Goal: Use online tool/utility: Utilize a website feature to perform a specific function

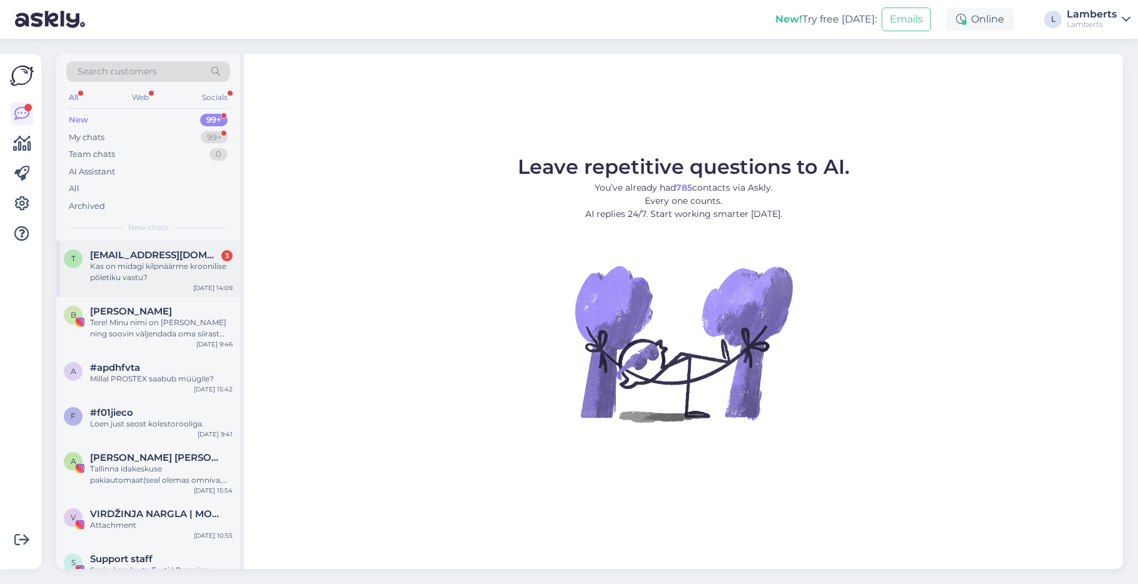
click at [194, 263] on div "Kas on midagi kilpnäärme kroonilise põletiku vastu?" at bounding box center [161, 272] width 143 height 23
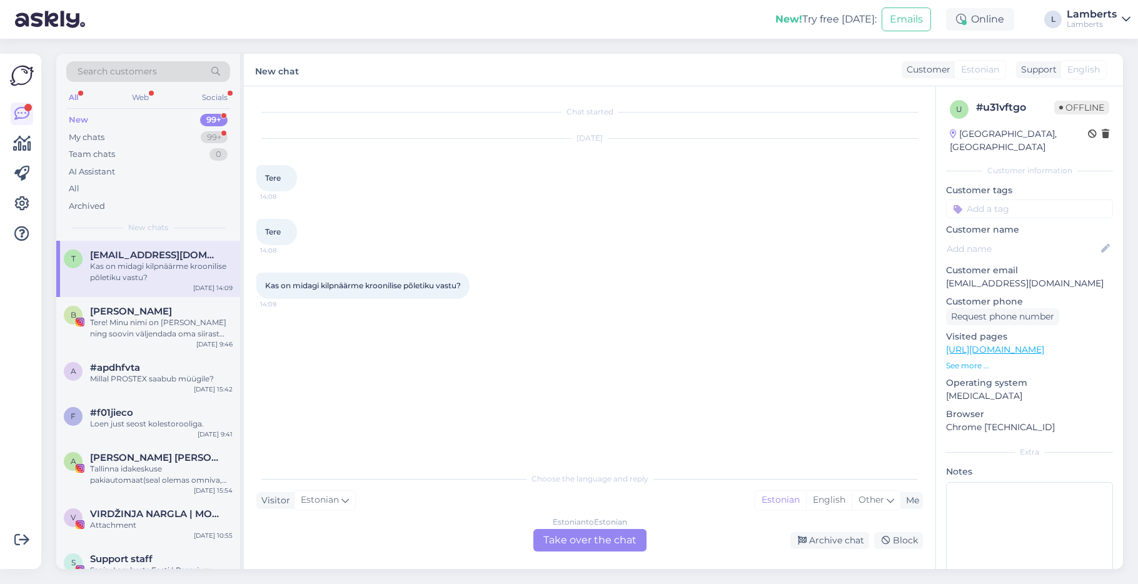
click at [26, 74] on img at bounding box center [22, 76] width 24 height 24
click at [24, 197] on icon at bounding box center [21, 203] width 15 height 15
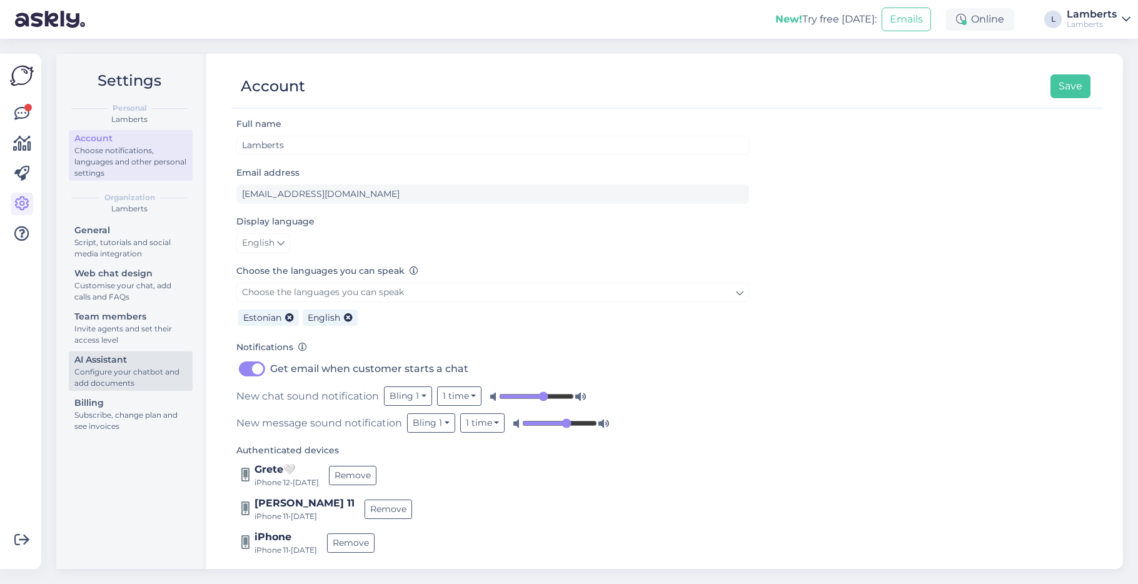
click at [138, 381] on div "Configure your chatbot and add documents" at bounding box center [130, 377] width 113 height 23
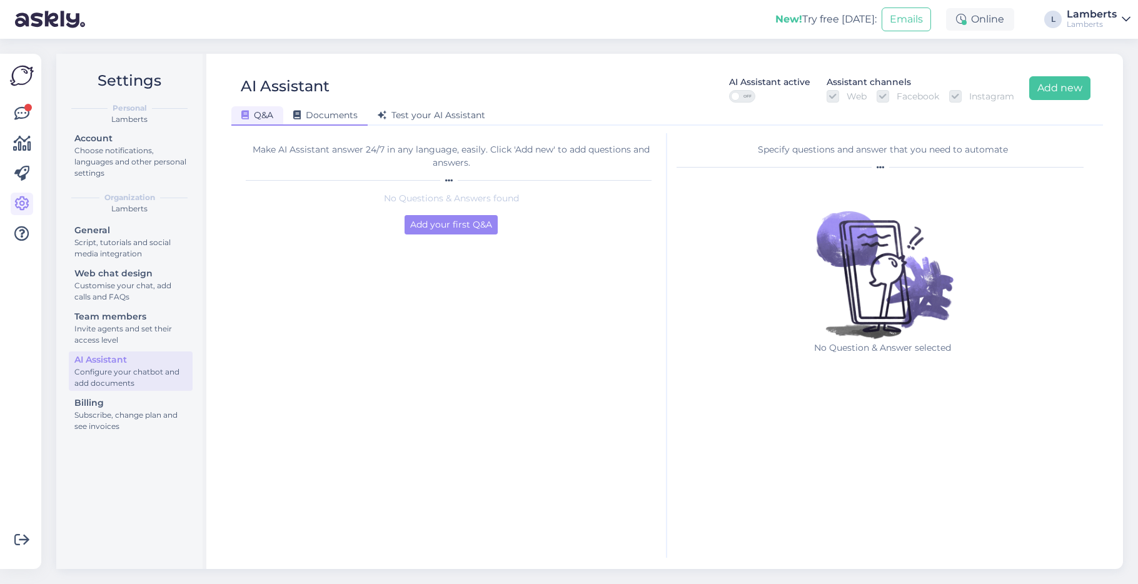
click at [326, 116] on span "Documents" at bounding box center [325, 114] width 64 height 11
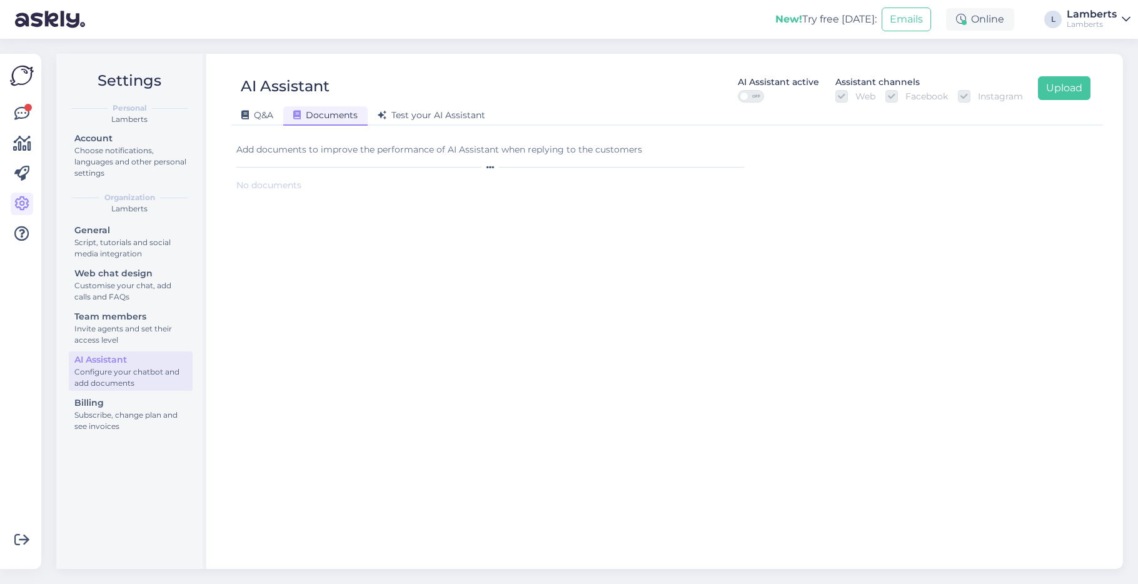
click at [269, 178] on form "Add documents to improve the performance of AI Assistant when replying to the c…" at bounding box center [492, 345] width 513 height 425
click at [304, 139] on form "Add documents to improve the performance of AI Assistant when replying to the c…" at bounding box center [492, 345] width 513 height 425
click at [596, 161] on div "Add documents to improve the performance of AI Assistant when replying to the c…" at bounding box center [492, 157] width 513 height 28
click at [1072, 86] on button "Upload" at bounding box center [1064, 88] width 53 height 24
click at [693, 206] on div "Error" at bounding box center [697, 204] width 24 height 15
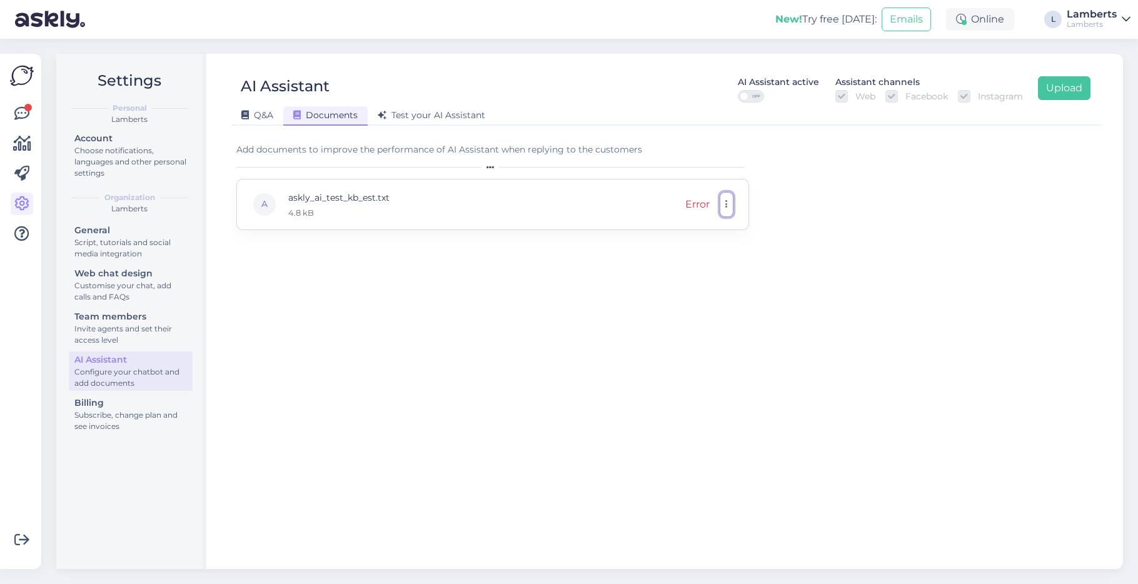
click at [726, 207] on icon "button" at bounding box center [726, 204] width 3 height 10
click at [603, 193] on div "A askly_ai_test_kb_est.txt 4.8 kB Error Download Remove" at bounding box center [492, 204] width 513 height 51
click at [596, 197] on div "A askly_ai_test_kb_est.txt 4.8 kB Error Download Remove" at bounding box center [492, 204] width 513 height 51
click at [725, 202] on icon "button" at bounding box center [726, 204] width 3 height 10
click at [711, 262] on link "Remove" at bounding box center [670, 264] width 125 height 31
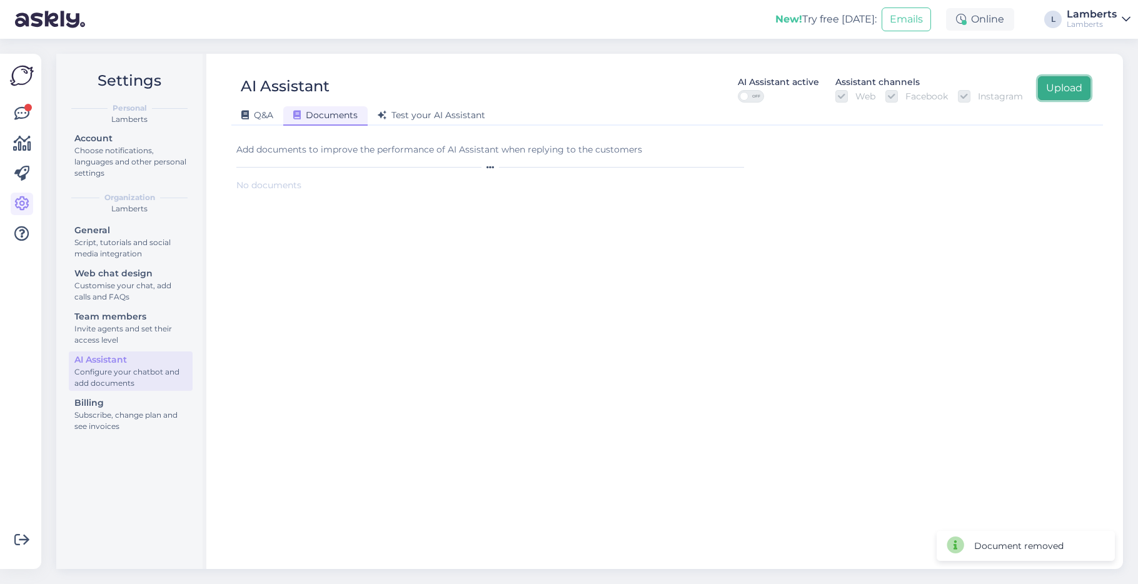
click at [1063, 91] on button "Upload" at bounding box center [1064, 88] width 53 height 24
click at [1050, 89] on button "Upload" at bounding box center [1064, 88] width 53 height 24
click at [1072, 89] on button "Upload" at bounding box center [1064, 88] width 53 height 24
click at [693, 203] on div "Proccessing" at bounding box center [693, 204] width 61 height 15
click at [615, 278] on form "Add documents to improve the performance of AI Assistant when replying to the c…" at bounding box center [492, 345] width 513 height 425
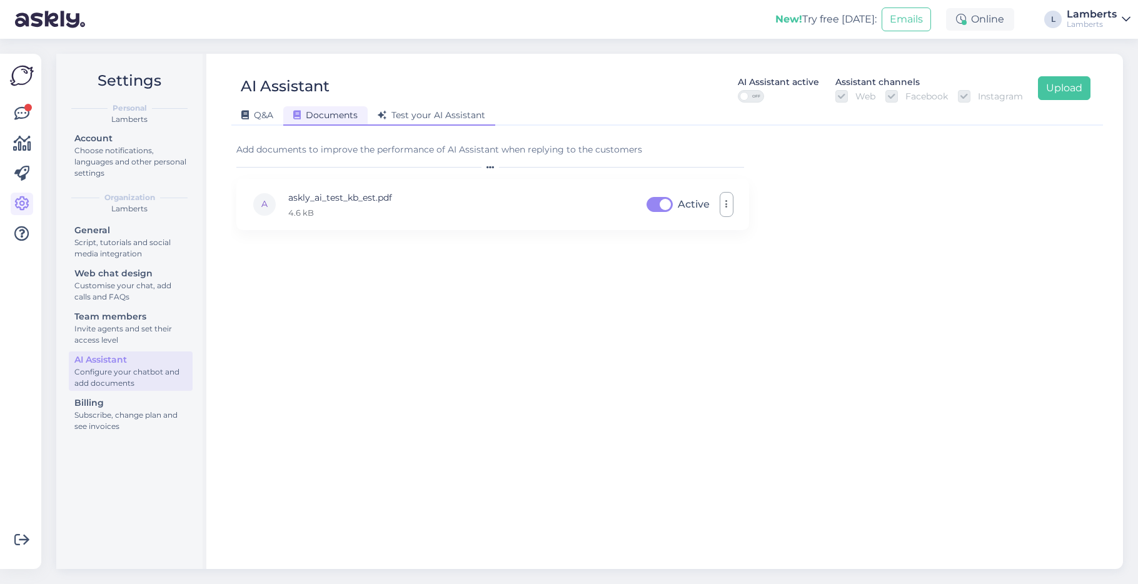
click at [430, 110] on span "Test your AI Assistant" at bounding box center [432, 114] width 108 height 11
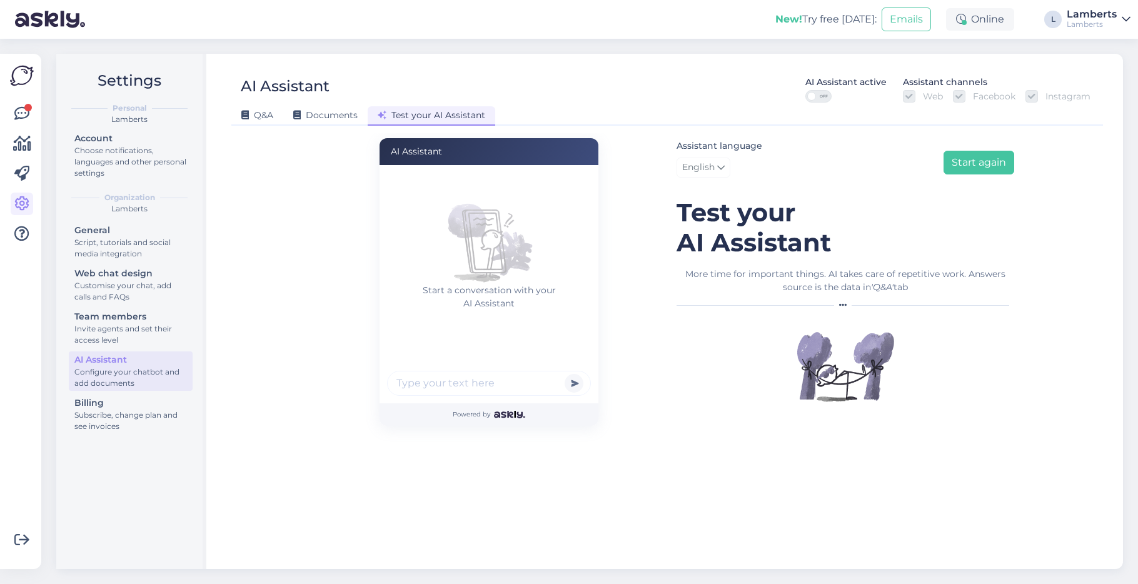
click at [479, 384] on input "text" at bounding box center [489, 383] width 204 height 25
type input "t"
click at [710, 161] on span "English" at bounding box center [698, 168] width 33 height 14
type input "es"
click at [721, 249] on link "Estonian" at bounding box center [745, 244] width 138 height 20
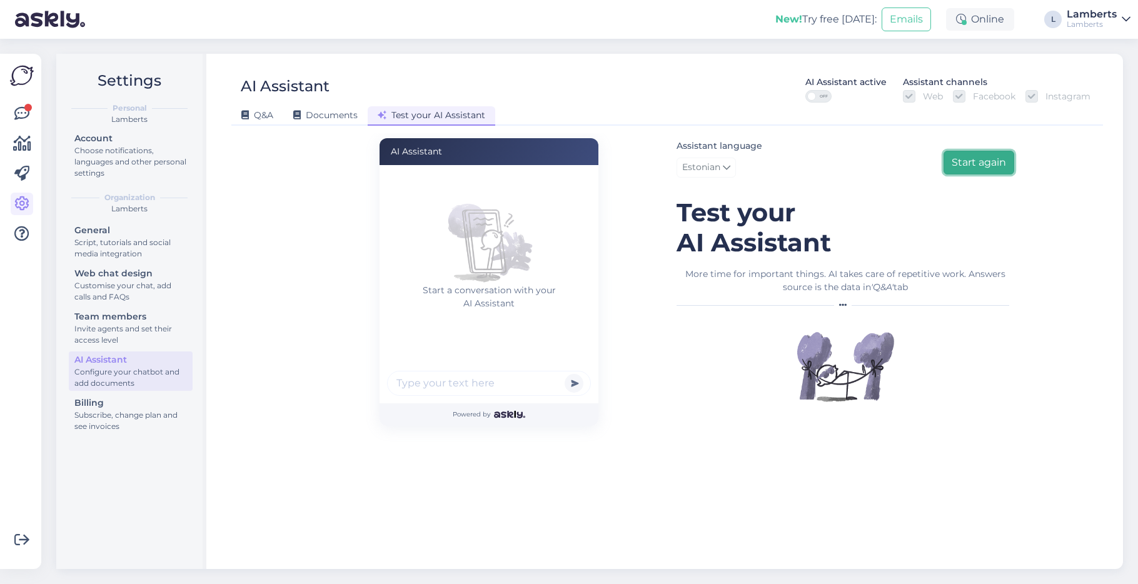
click at [955, 162] on button "Start again" at bounding box center [978, 163] width 71 height 24
click at [727, 165] on link "English" at bounding box center [703, 168] width 54 height 20
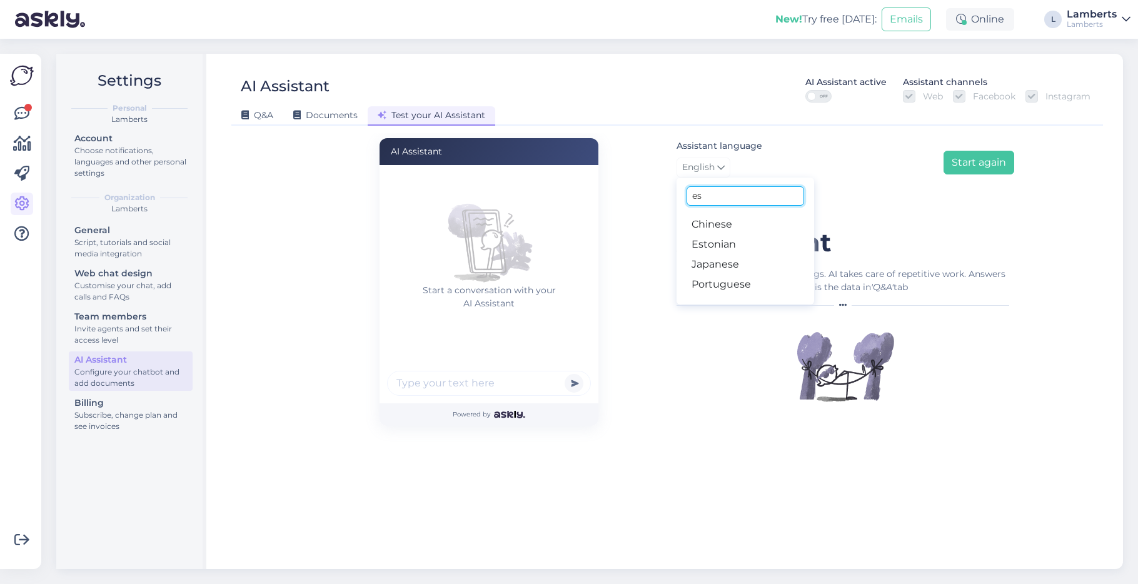
click at [716, 203] on input "es" at bounding box center [745, 195] width 118 height 19
click at [690, 240] on link "Estonian" at bounding box center [745, 244] width 138 height 20
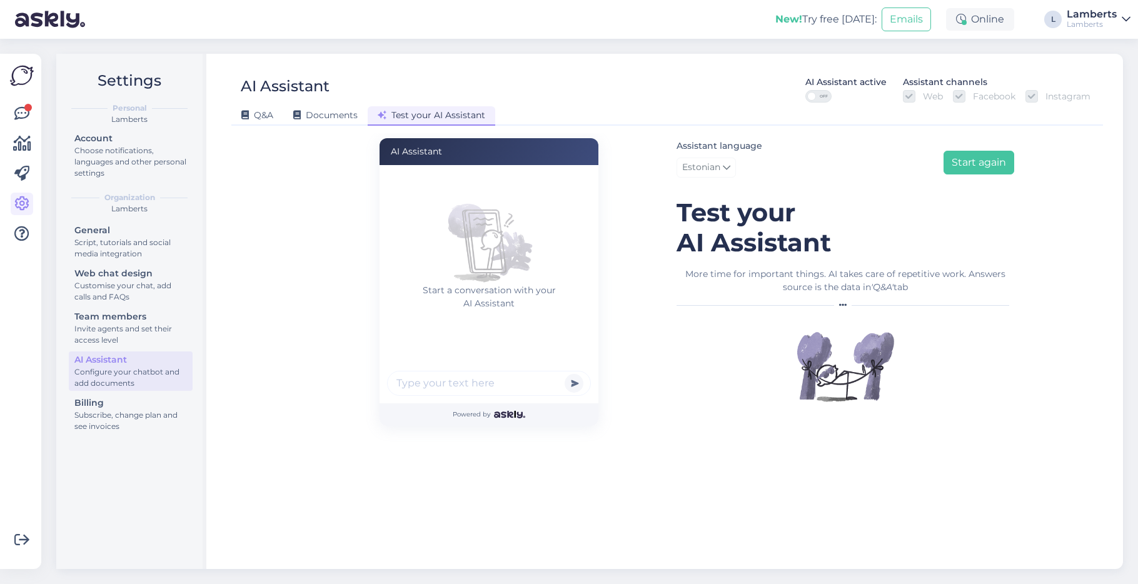
click at [502, 383] on input "text" at bounding box center [489, 383] width 204 height 25
type input "tere"
click at [565, 374] on button "submit" at bounding box center [574, 383] width 19 height 19
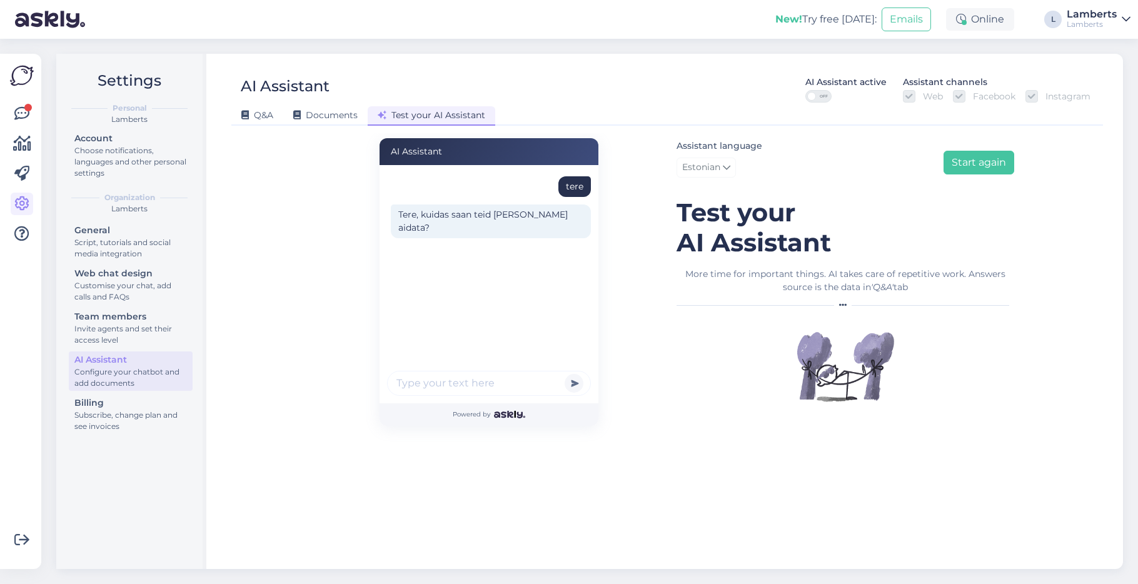
click at [502, 389] on input "text" at bounding box center [489, 383] width 204 height 25
type input "mida ma teen kui ma [PERSON_NAME]"
click at [565, 374] on button "submit" at bounding box center [574, 383] width 19 height 19
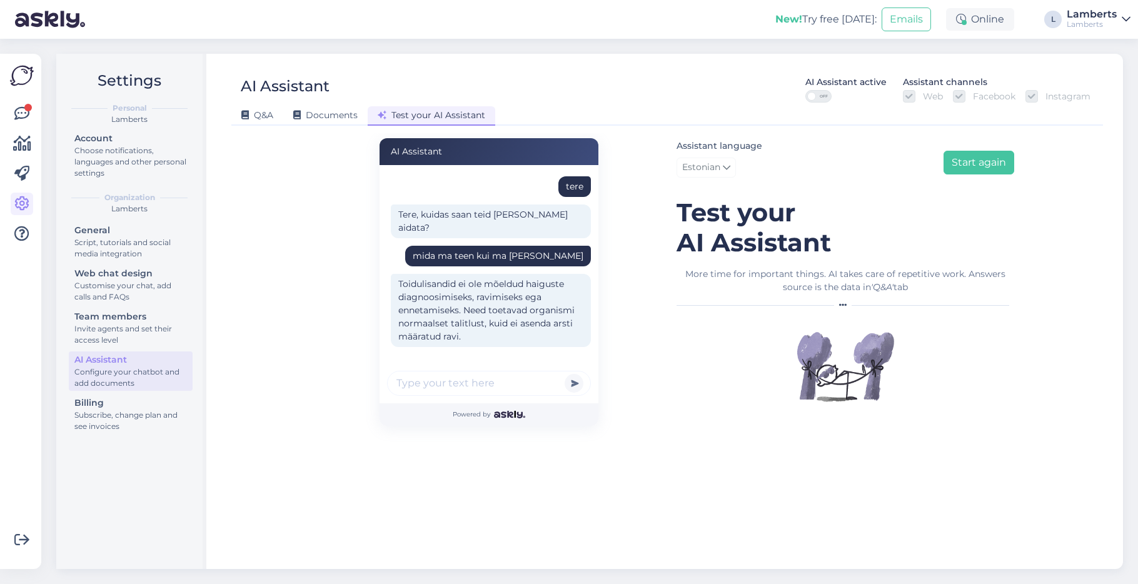
scroll to position [2, 0]
click at [501, 389] on input "text" at bounding box center [489, 383] width 204 height 25
type input "aga ma tahan osta mingit toidulisandit"
click at [565, 374] on button "submit" at bounding box center [574, 383] width 19 height 19
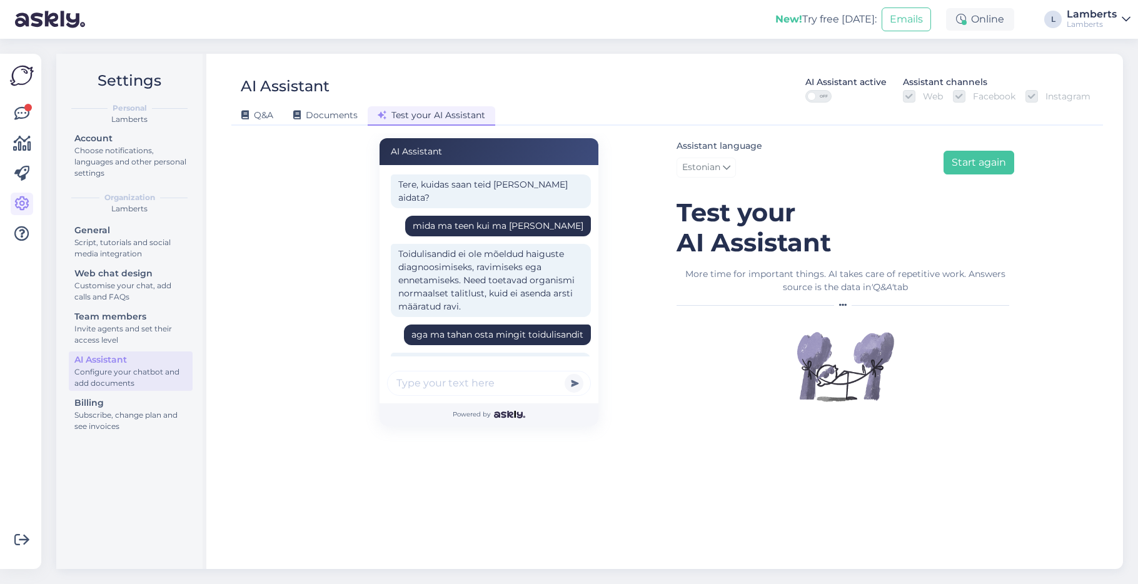
scroll to position [163, 0]
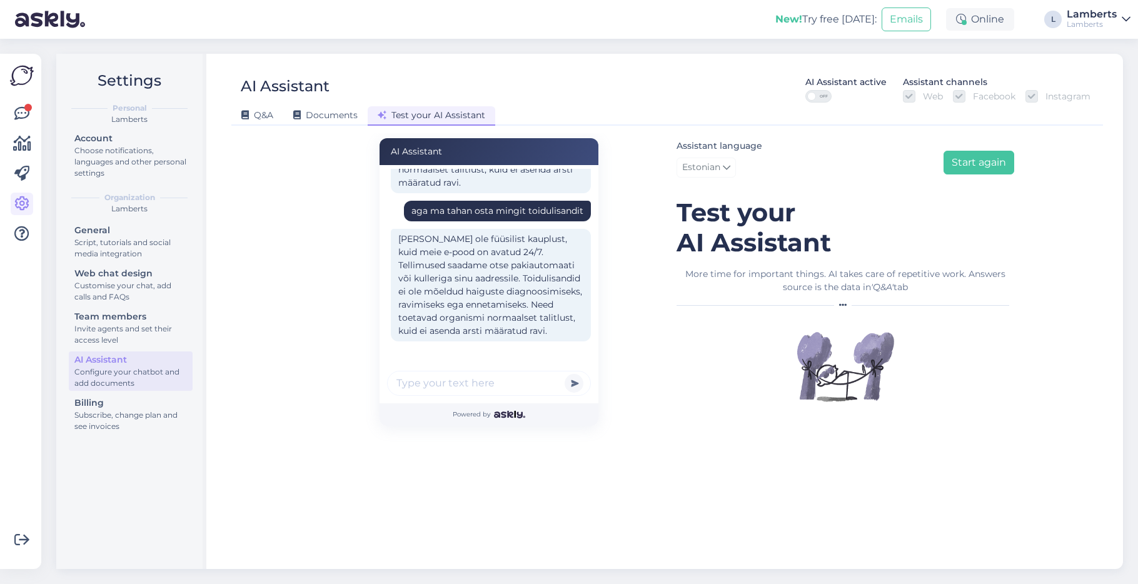
click at [507, 389] on input "text" at bounding box center [489, 383] width 204 height 25
click at [264, 114] on span "Q&A" at bounding box center [257, 114] width 32 height 11
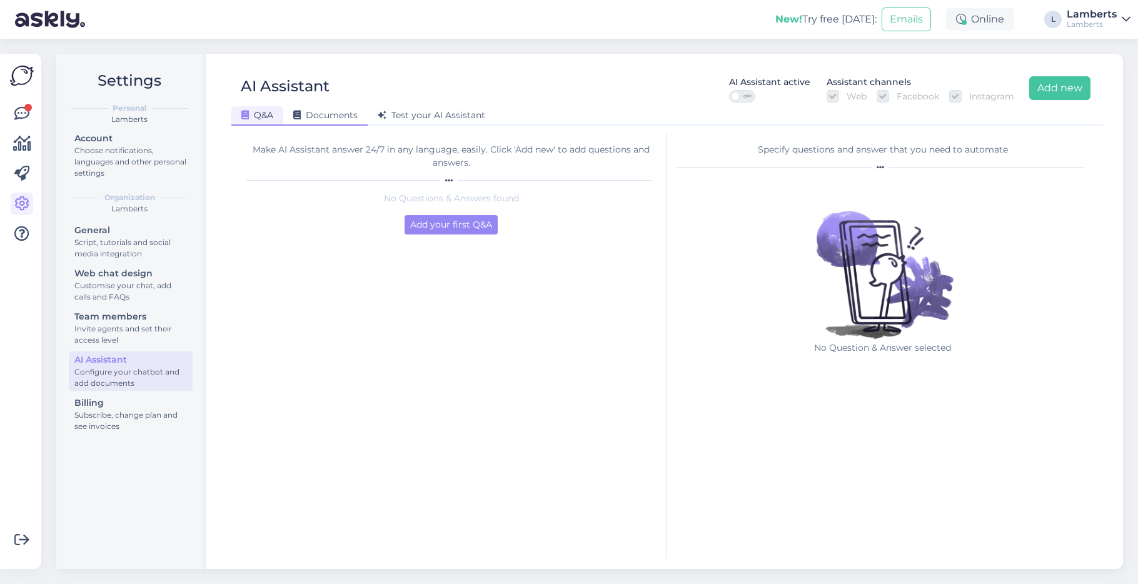
click at [345, 118] on span "Documents" at bounding box center [325, 114] width 64 height 11
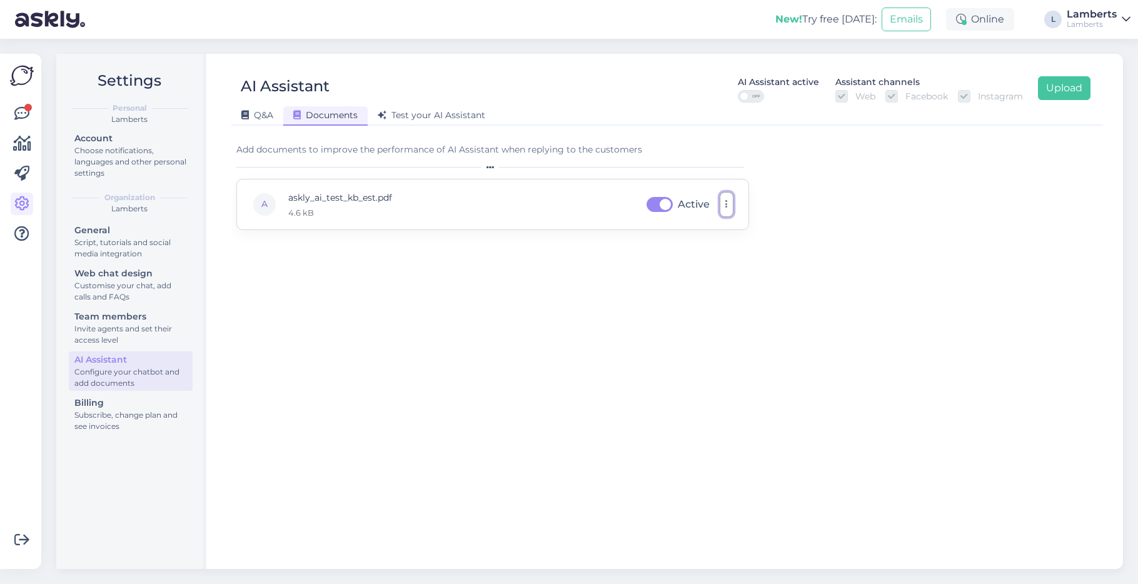
click at [728, 208] on button "button" at bounding box center [727, 204] width 14 height 25
click at [661, 264] on link "Remove" at bounding box center [670, 264] width 125 height 31
click at [1067, 98] on button "Upload" at bounding box center [1064, 88] width 53 height 24
click at [431, 110] on span "Test your AI Assistant" at bounding box center [432, 114] width 108 height 11
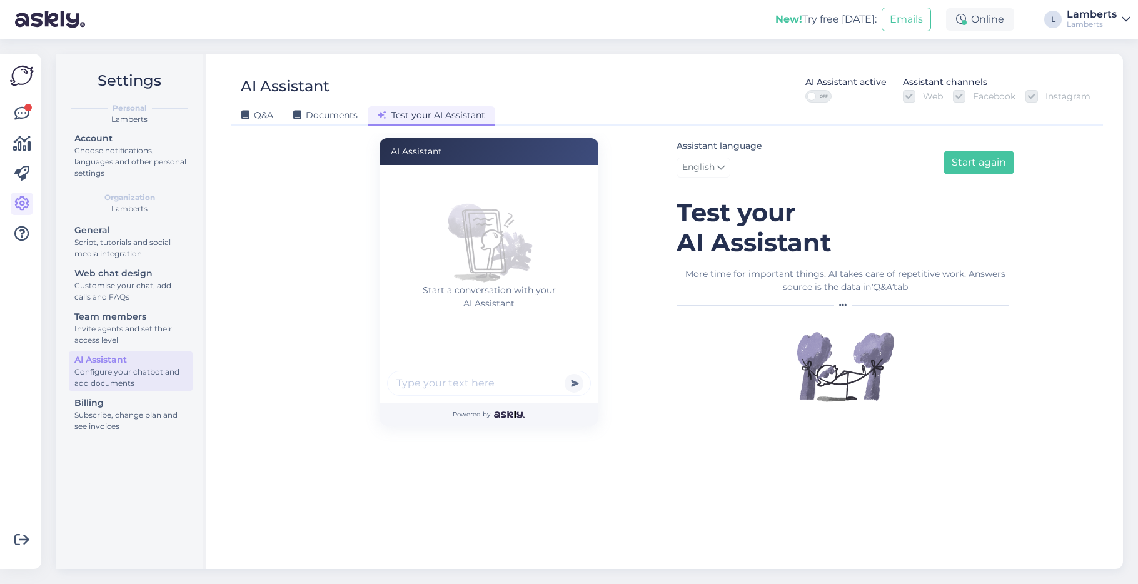
click at [484, 376] on input "text" at bounding box center [489, 383] width 204 height 25
type input "tere"
click at [565, 374] on button "submit" at bounding box center [574, 383] width 19 height 19
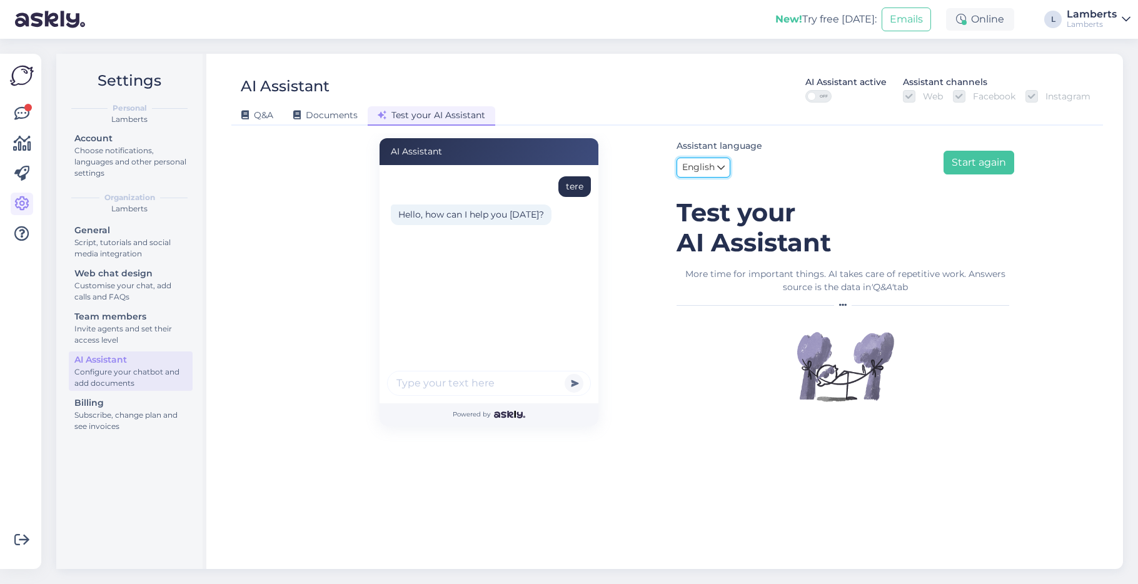
click at [706, 161] on span "English" at bounding box center [698, 168] width 33 height 14
type input "est"
click at [708, 231] on link "Estonian" at bounding box center [745, 224] width 138 height 20
click at [504, 382] on input "text" at bounding box center [489, 383] width 204 height 25
type input "tere"
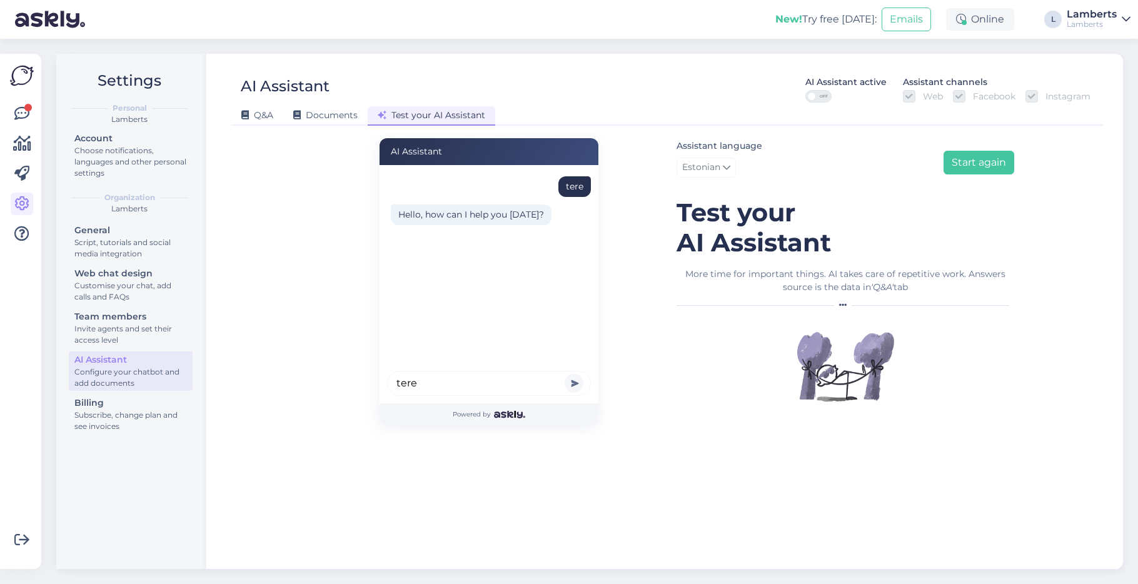
click at [565, 374] on button "submit" at bounding box center [574, 383] width 19 height 19
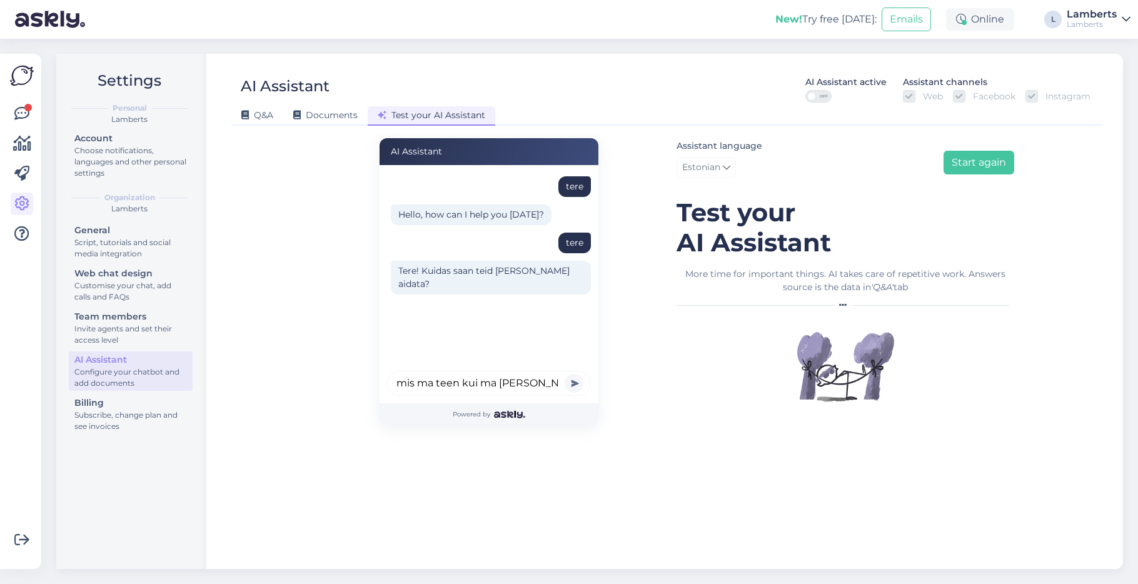
type input "mis ma teen kui ma [PERSON_NAME]"
click at [565, 374] on button "submit" at bounding box center [574, 383] width 19 height 19
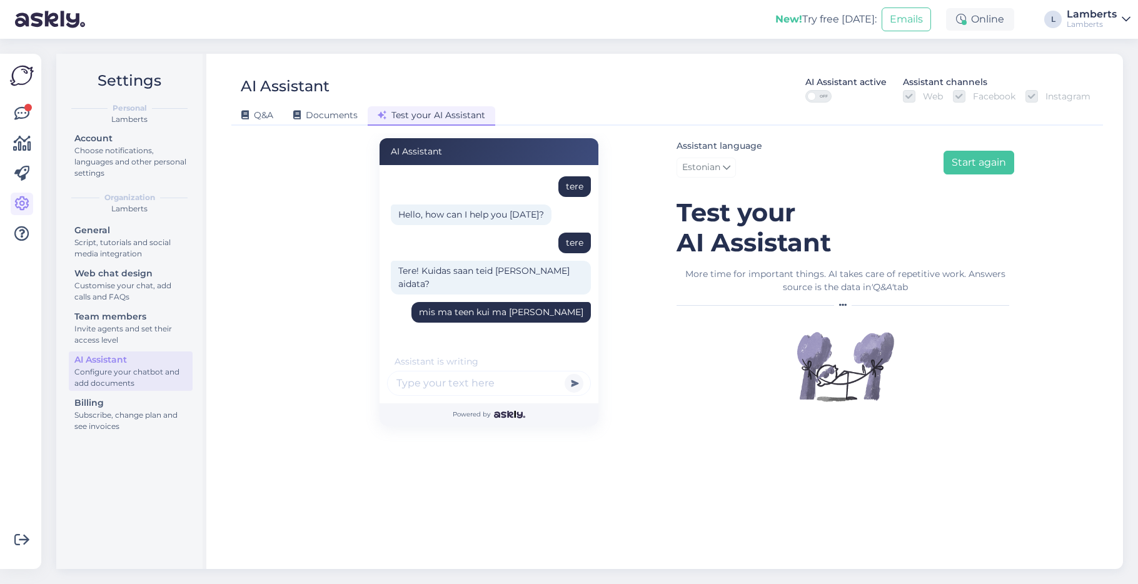
scroll to position [98, 0]
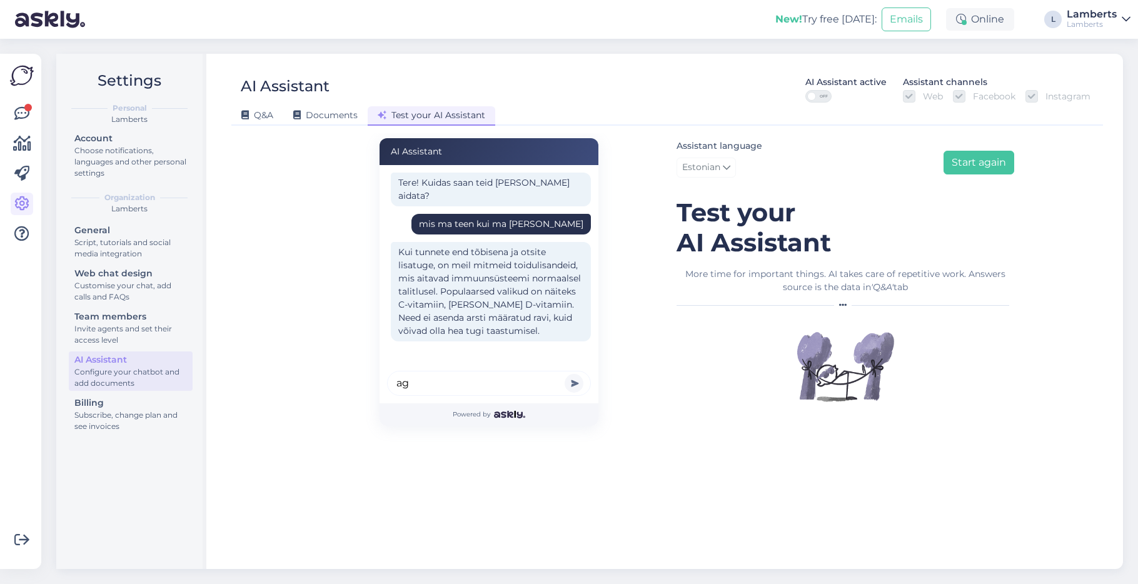
type input "a"
type input "mul on kurguvalu"
click at [565, 374] on button "submit" at bounding box center [574, 383] width 19 height 19
click at [303, 118] on span "Documents" at bounding box center [325, 114] width 64 height 11
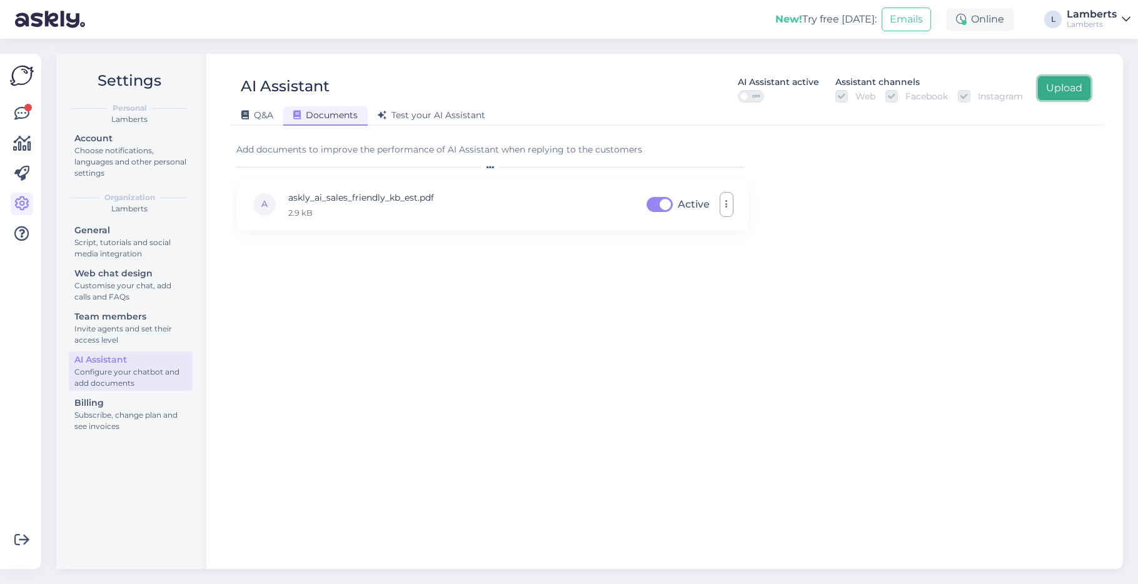
click at [1070, 89] on button "Upload" at bounding box center [1064, 88] width 53 height 24
